Goal: Information Seeking & Learning: Learn about a topic

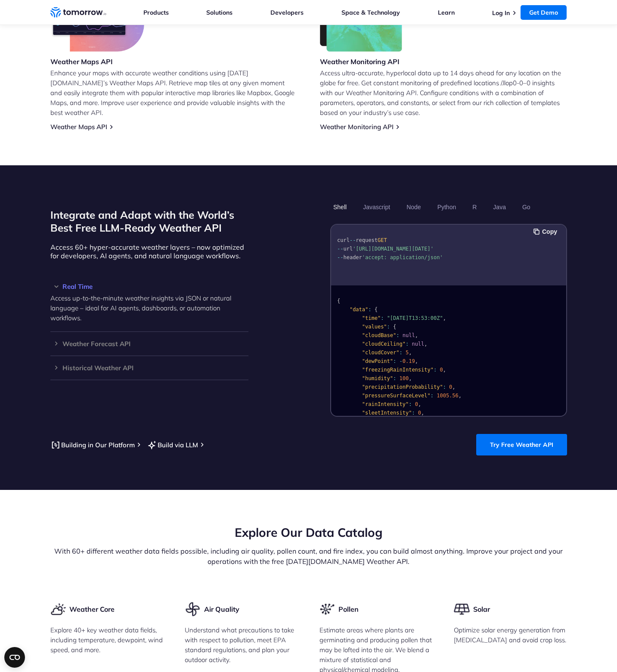
scroll to position [533, 0]
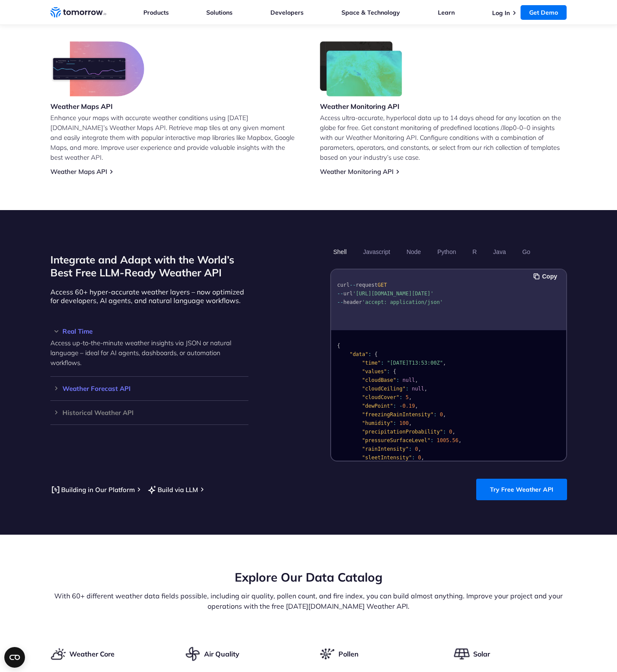
click at [151, 377] on div "Weather Forecast API Access ultra-accurate, hyperlocal data up to 14 days in th…" at bounding box center [149, 389] width 198 height 24
click at [97, 386] on h3 "Weather Forecast API" at bounding box center [149, 389] width 198 height 6
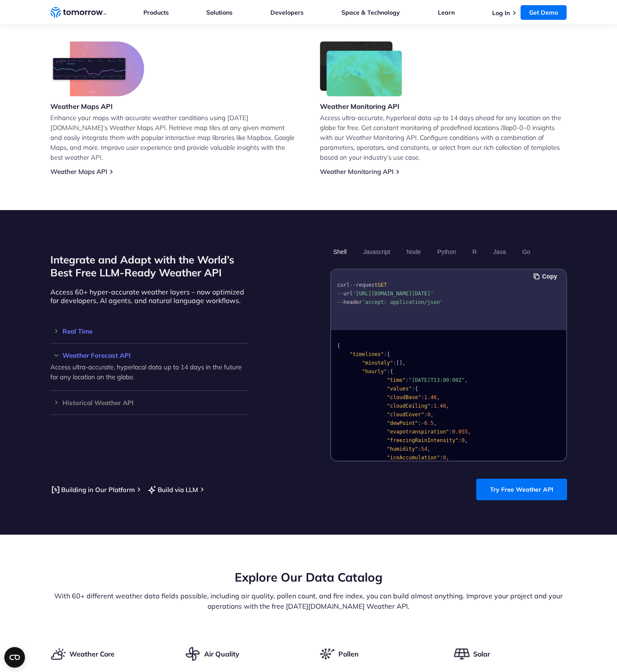
click at [93, 320] on div "Real Time Access up-to-the-minute weather insights via JSON or natural language…" at bounding box center [149, 332] width 198 height 24
click at [83, 328] on h3 "Real Time" at bounding box center [149, 331] width 198 height 6
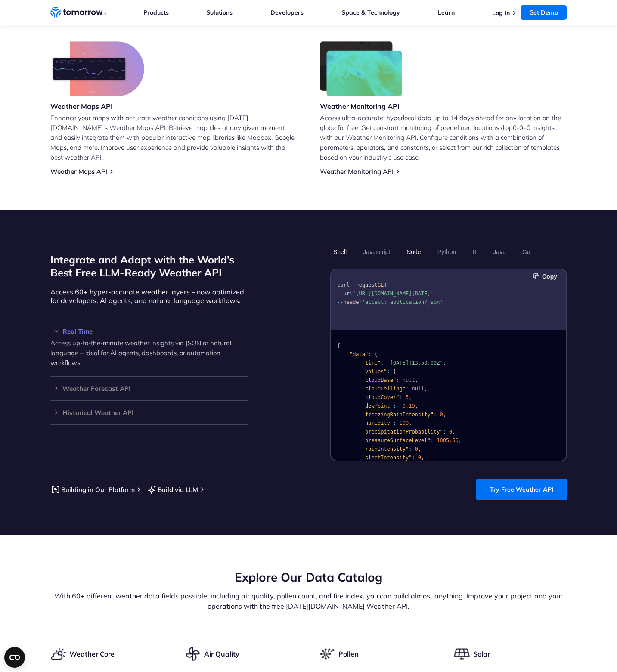
click at [417, 245] on button "Node" at bounding box center [414, 252] width 20 height 15
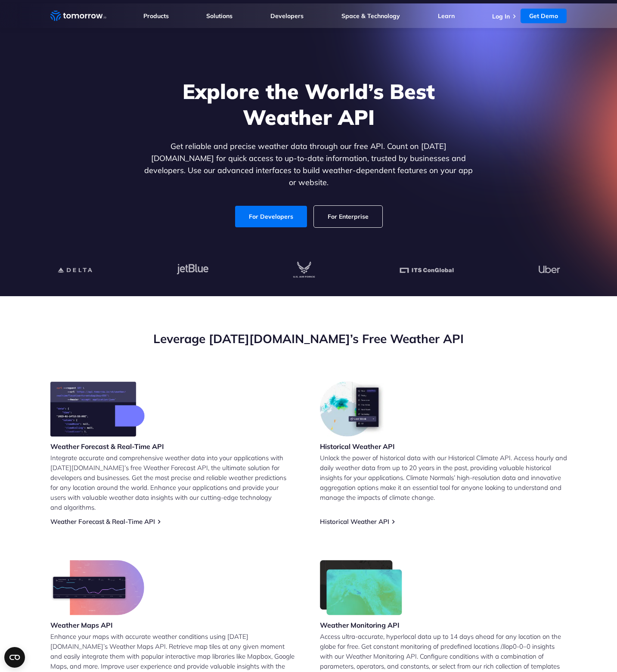
scroll to position [0, 0]
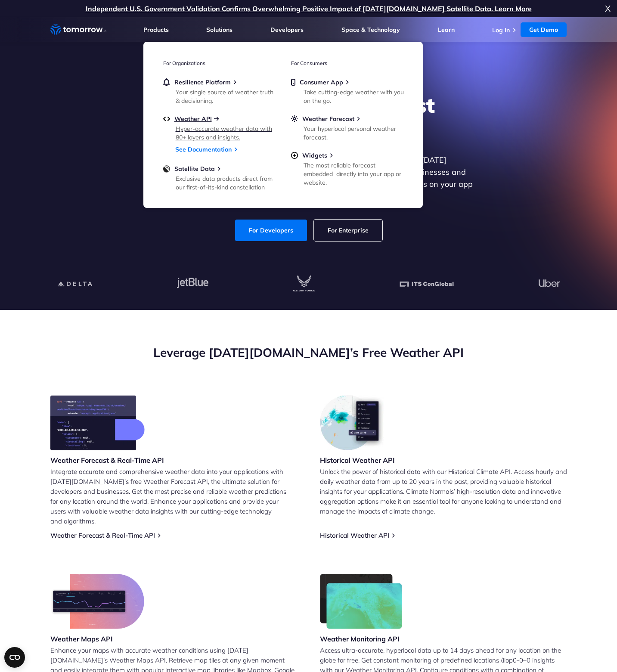
click at [186, 121] on span "Weather API" at bounding box center [192, 119] width 37 height 8
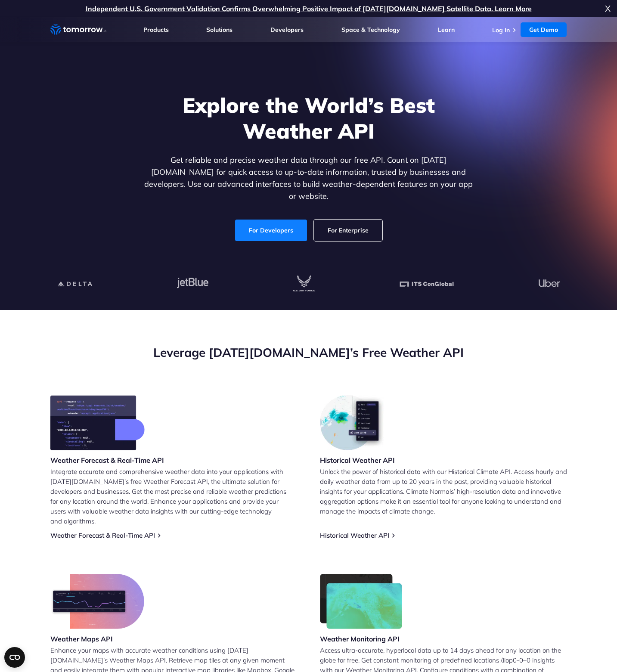
click at [286, 220] on link "For Developers" at bounding box center [271, 231] width 72 height 22
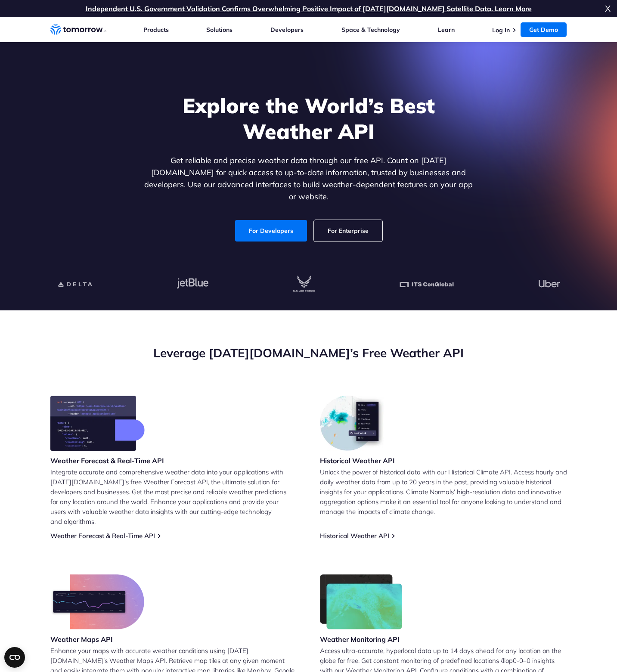
scroll to position [305, 0]
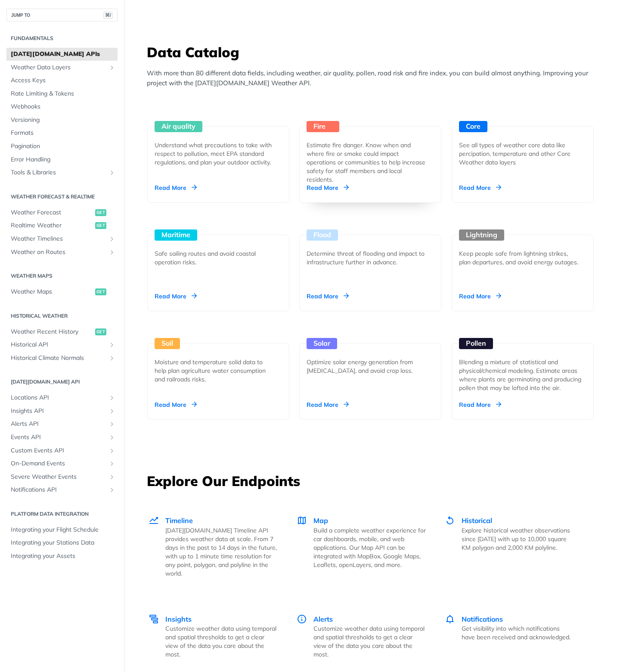
scroll to position [431, 0]
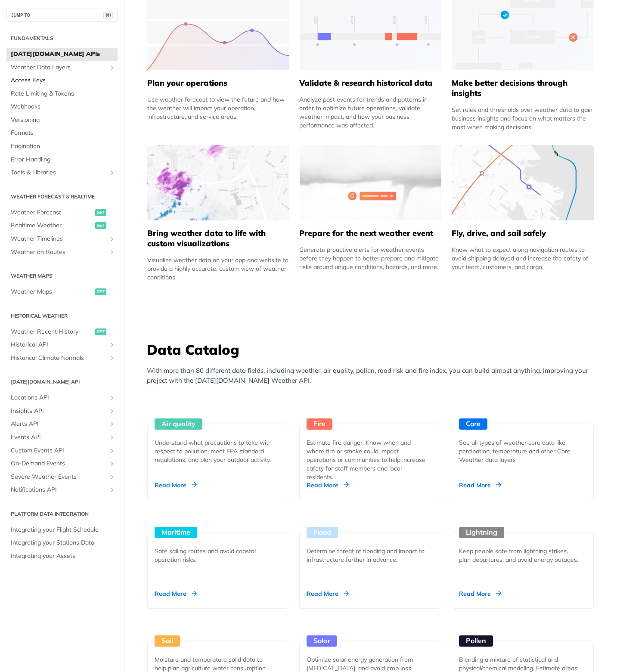
click at [38, 82] on span "Access Keys" at bounding box center [63, 80] width 105 height 9
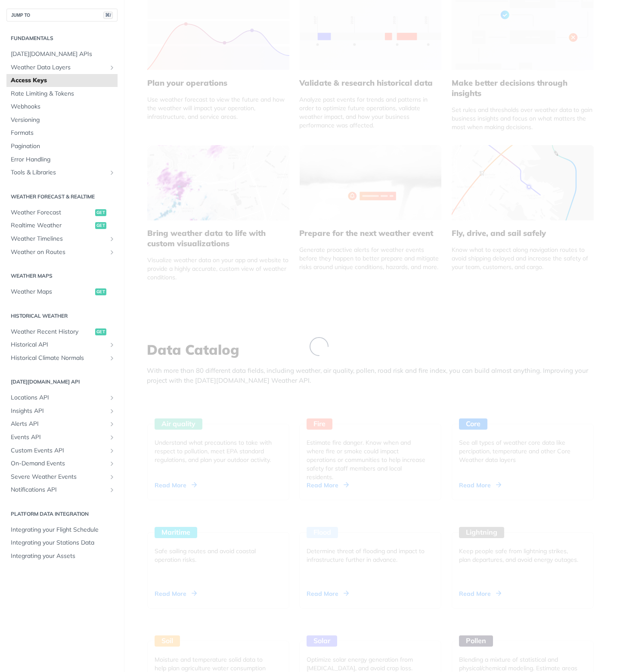
scroll to position [101, 0]
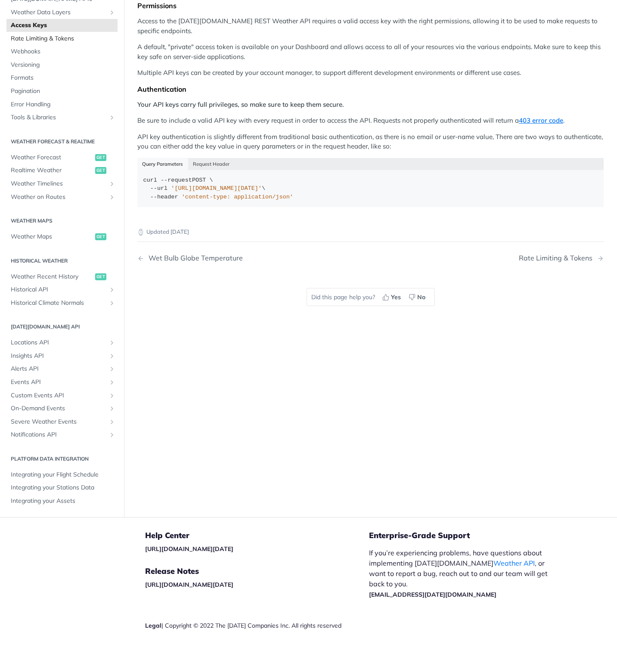
click at [63, 37] on span "Rate Limiting & Tokens" at bounding box center [63, 38] width 105 height 9
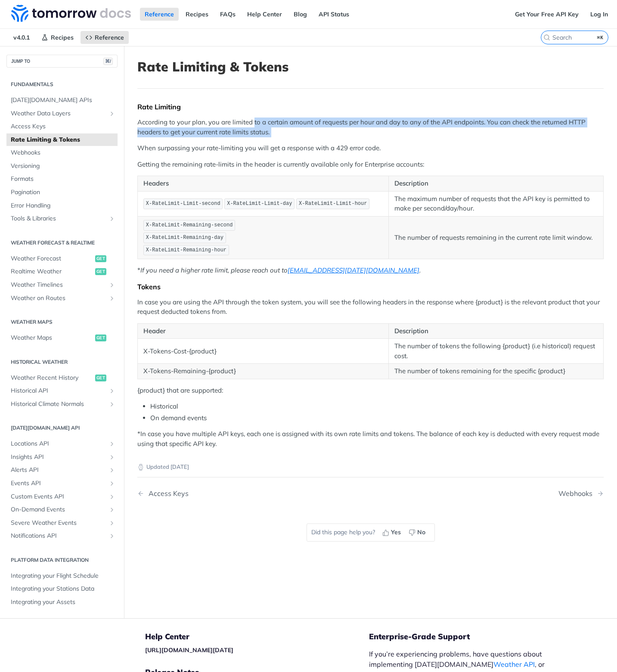
drag, startPoint x: 253, startPoint y: 126, endPoint x: 289, endPoint y: 137, distance: 37.6
click at [289, 137] on div "Rate Limiting According to your plan, you are limited to a certain amount of re…" at bounding box center [370, 276] width 466 height 346
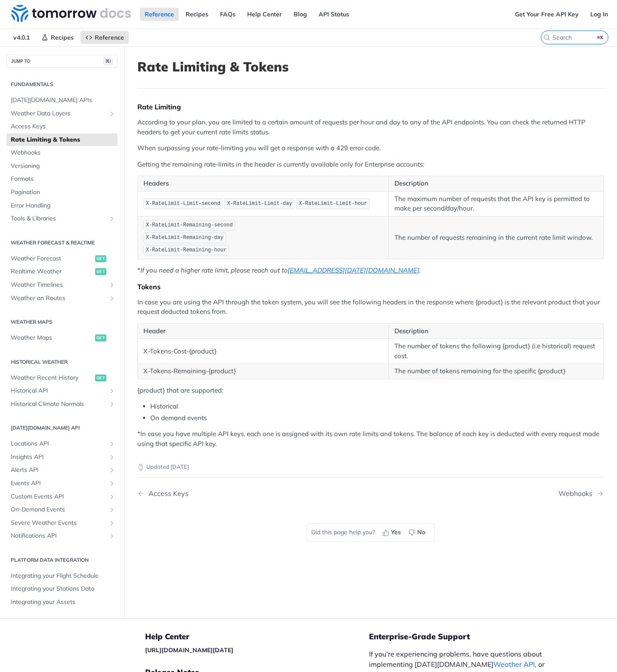
click at [353, 149] on p "When surpassing your rate-limiting you will get a response with a 429 error cod…" at bounding box center [370, 148] width 466 height 10
click at [317, 132] on p "According to your plan, you are limited to a certain amount of requests per hou…" at bounding box center [370, 127] width 466 height 19
click at [318, 14] on link "API Status" at bounding box center [334, 14] width 40 height 13
